Goal: Transaction & Acquisition: Download file/media

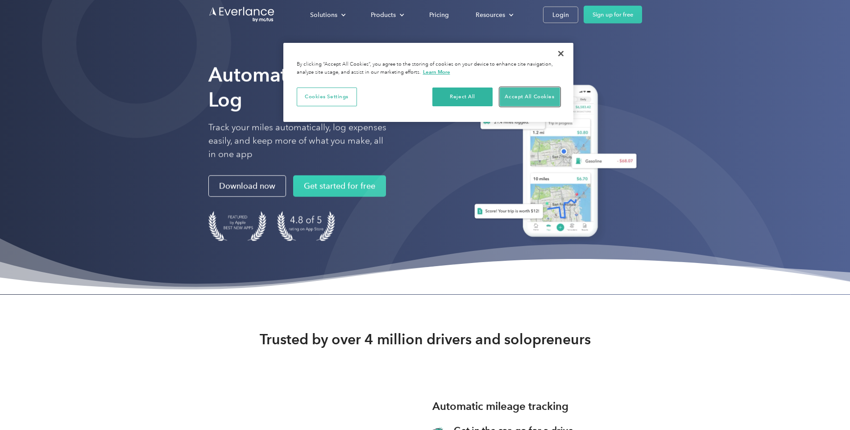
click at [537, 98] on button "Accept All Cookies" at bounding box center [530, 96] width 60 height 19
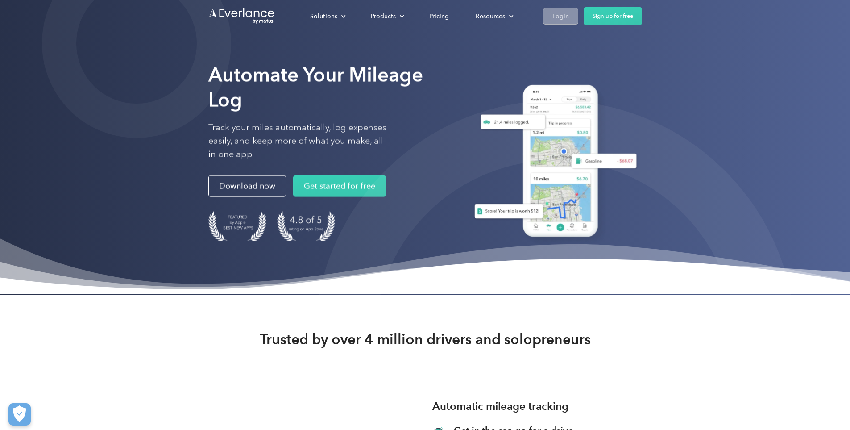
click at [578, 17] on link "Login" at bounding box center [560, 16] width 35 height 17
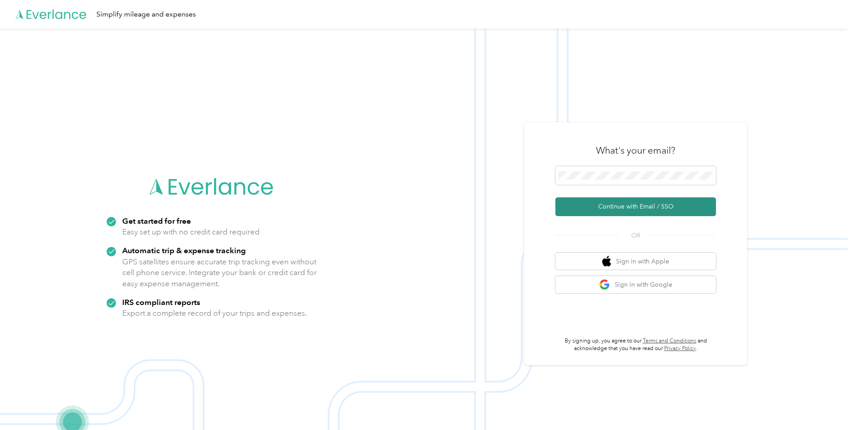
click at [632, 205] on button "Continue with Email / SSO" at bounding box center [635, 206] width 161 height 19
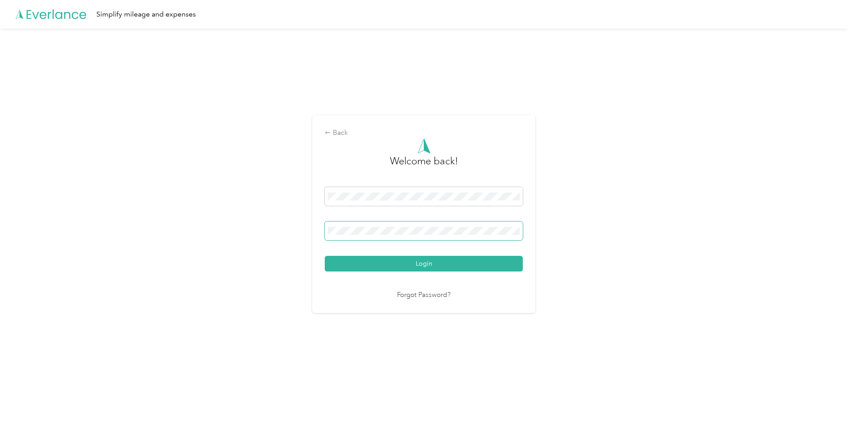
click at [465, 236] on span at bounding box center [424, 230] width 198 height 19
click at [325, 256] on button "Login" at bounding box center [424, 264] width 198 height 16
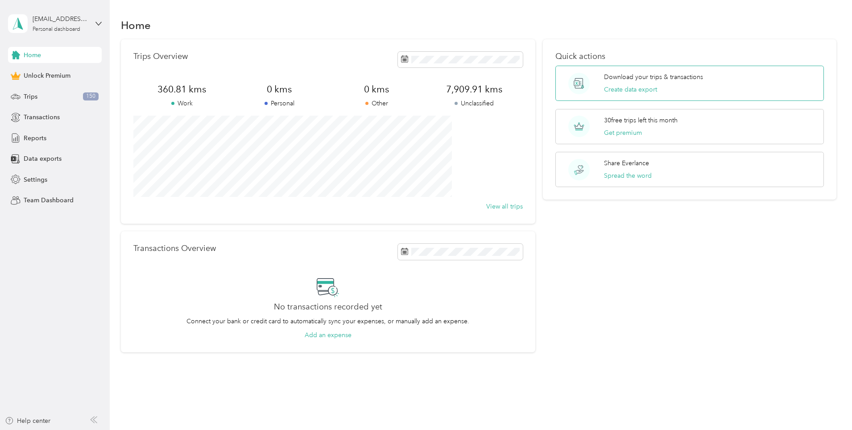
click at [583, 79] on span at bounding box center [579, 83] width 34 height 21
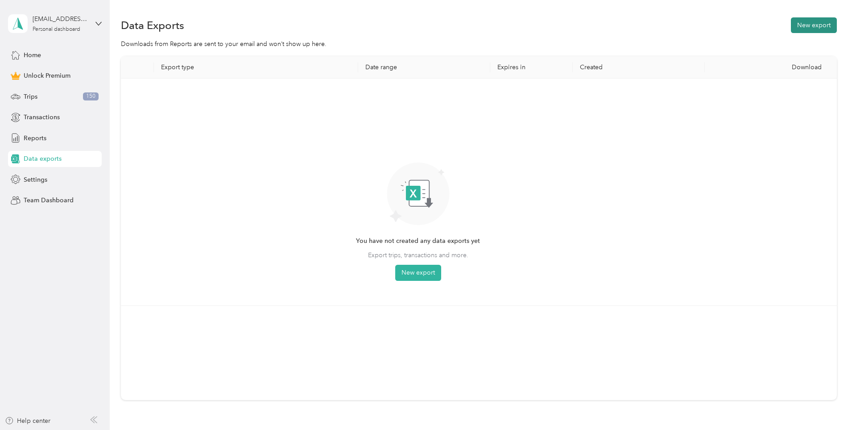
click at [791, 26] on button "New export" at bounding box center [814, 25] width 46 height 16
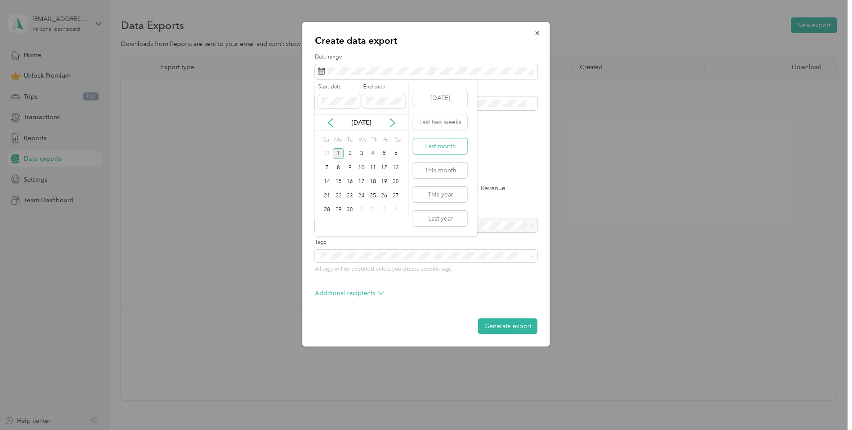
click at [453, 145] on button "Last month" at bounding box center [440, 146] width 54 height 16
click at [523, 333] on button "Generate export" at bounding box center [507, 326] width 59 height 16
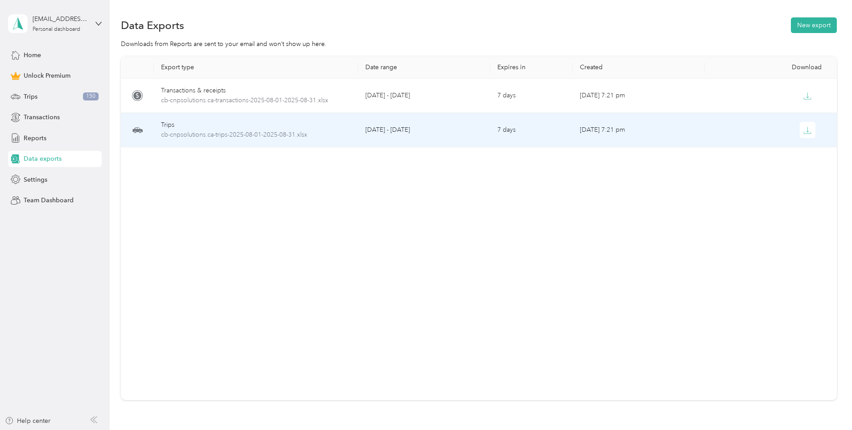
click at [306, 129] on div "Trips" at bounding box center [256, 125] width 190 height 10
click at [344, 133] on span "cb-cnpsolutions.ca-trips-2025-08-01-2025-08-31.xlsx" at bounding box center [256, 135] width 190 height 10
click at [804, 132] on icon "button" at bounding box center [808, 130] width 8 height 8
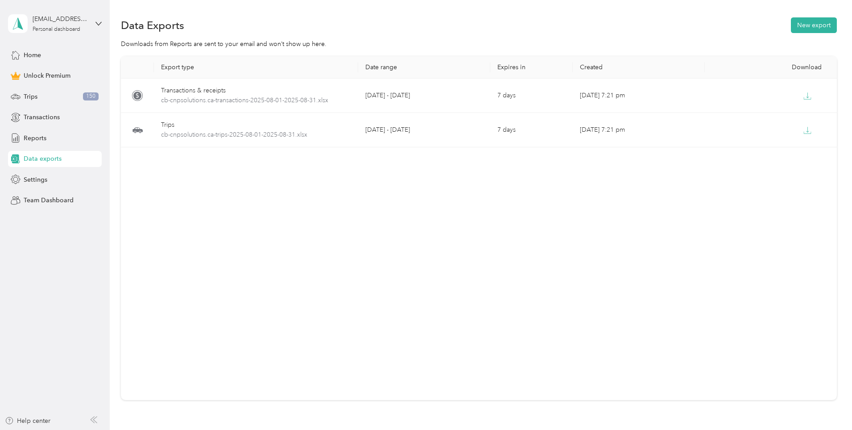
click at [477, 338] on div "Export type Date range Expires in Created Download Transactions & receipts cb-c…" at bounding box center [479, 228] width 716 height 344
